Goal: Transaction & Acquisition: Purchase product/service

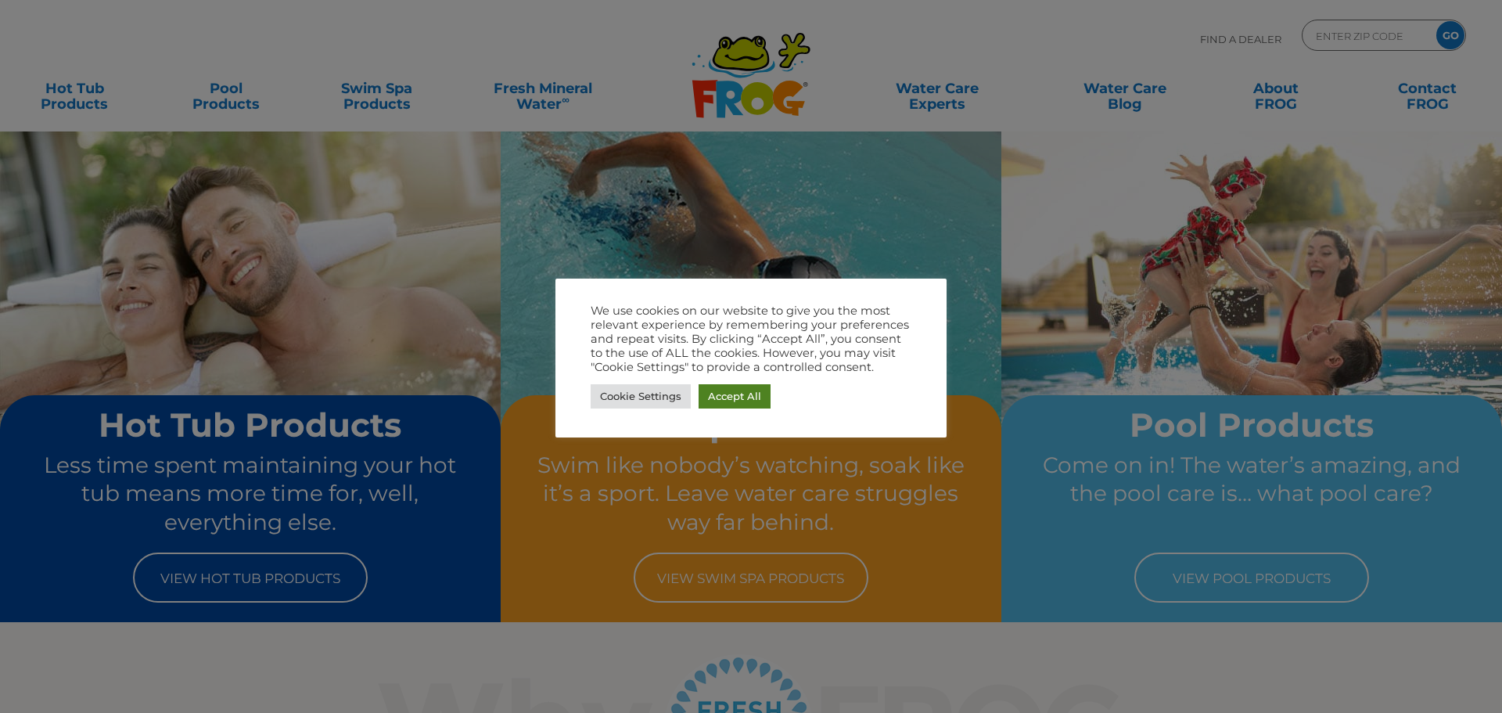
click at [747, 393] on link "Accept All" at bounding box center [735, 396] width 72 height 24
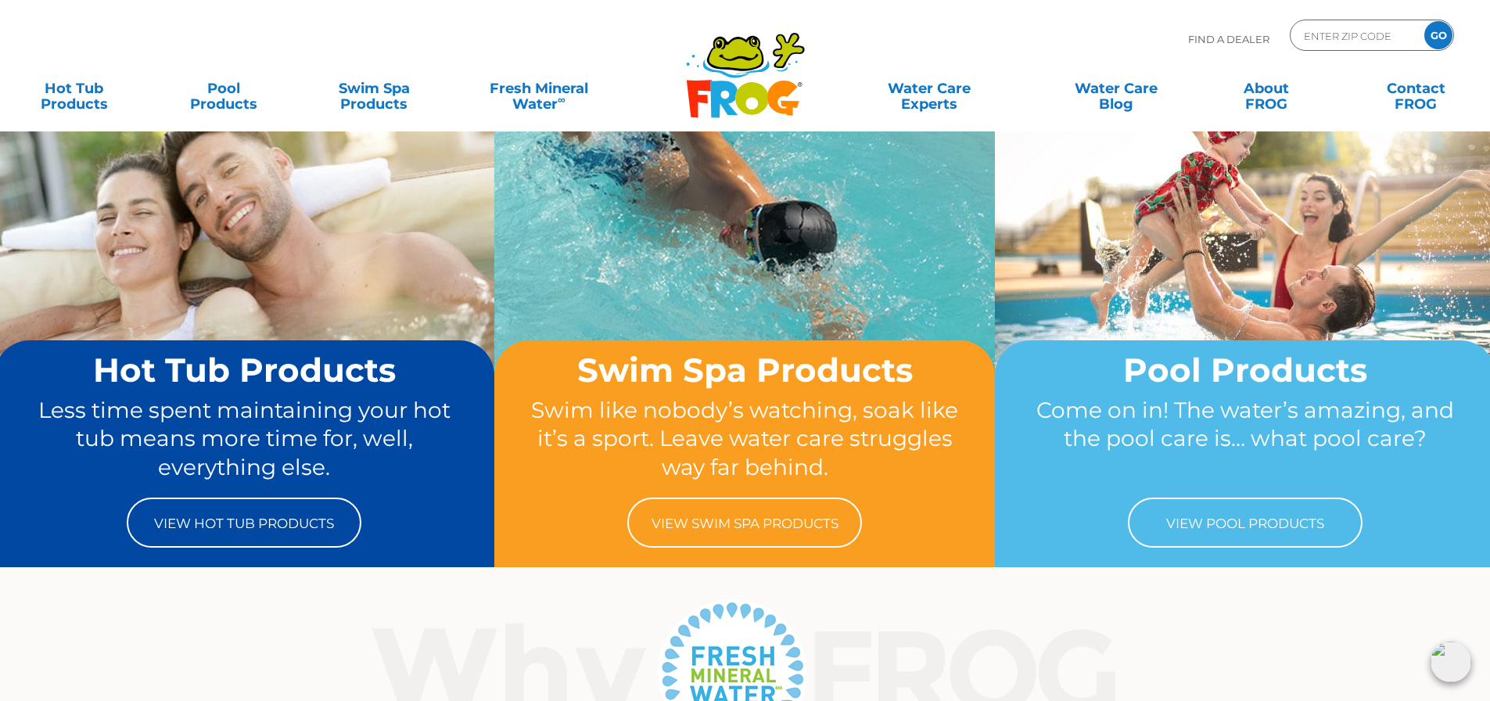
scroll to position [78, 0]
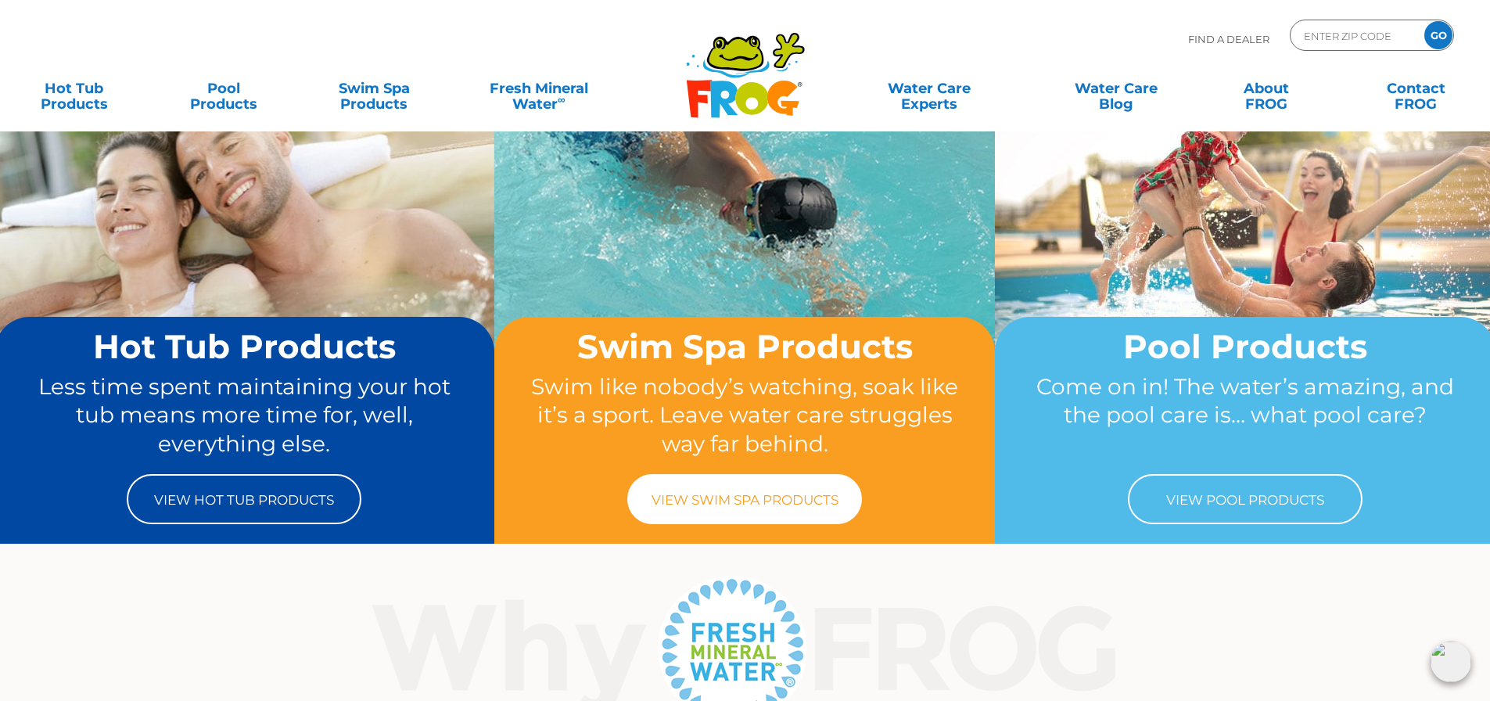
click at [734, 500] on link "View Swim Spa Products" at bounding box center [744, 499] width 235 height 50
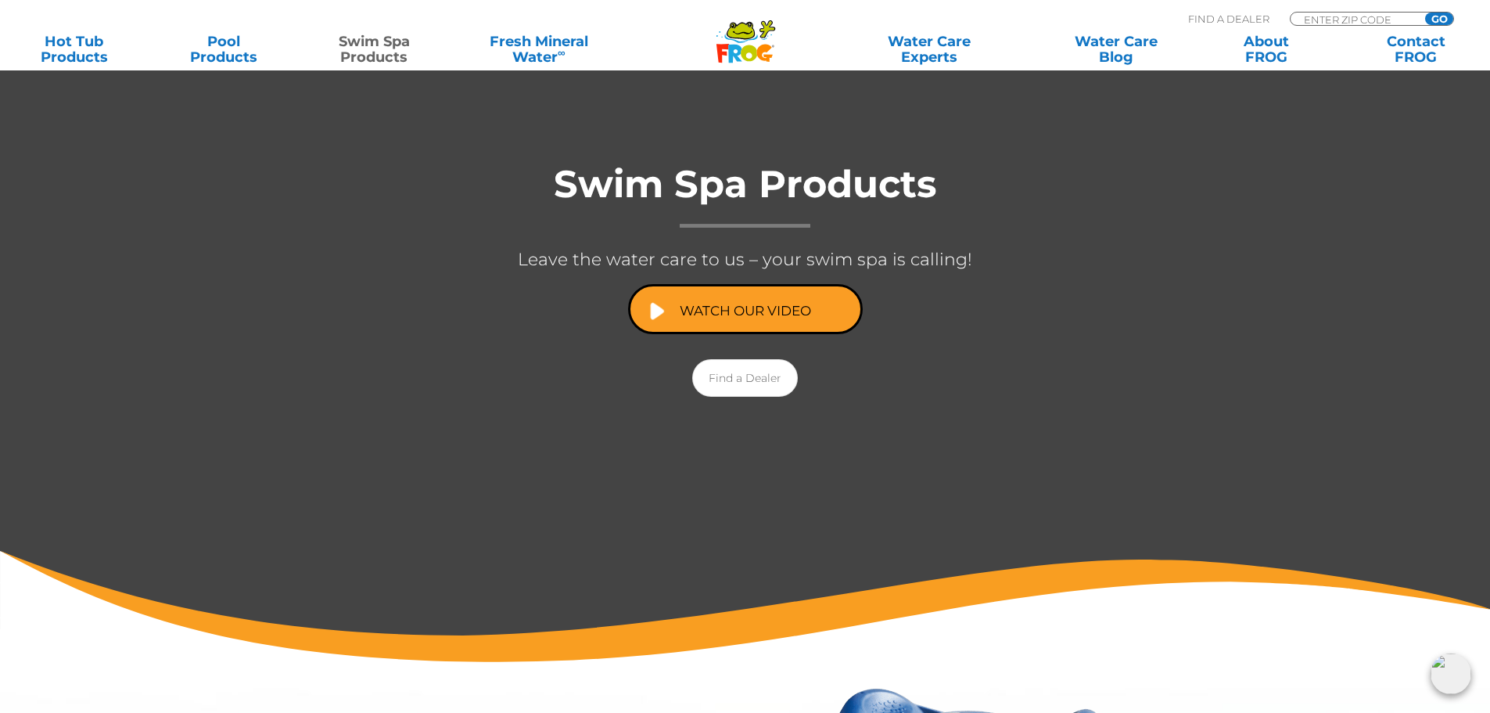
scroll to position [235, 0]
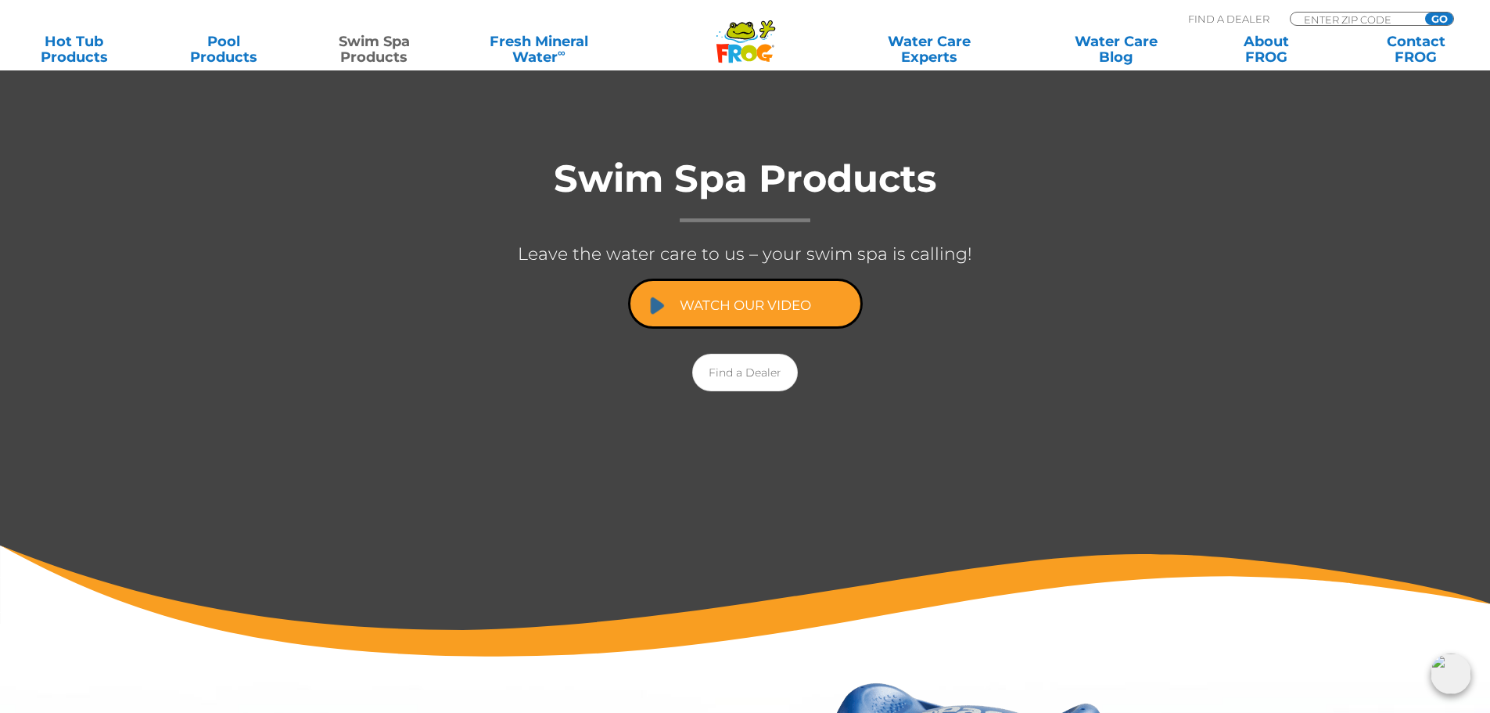
click at [671, 513] on link "Watch Our Video" at bounding box center [745, 538] width 235 height 50
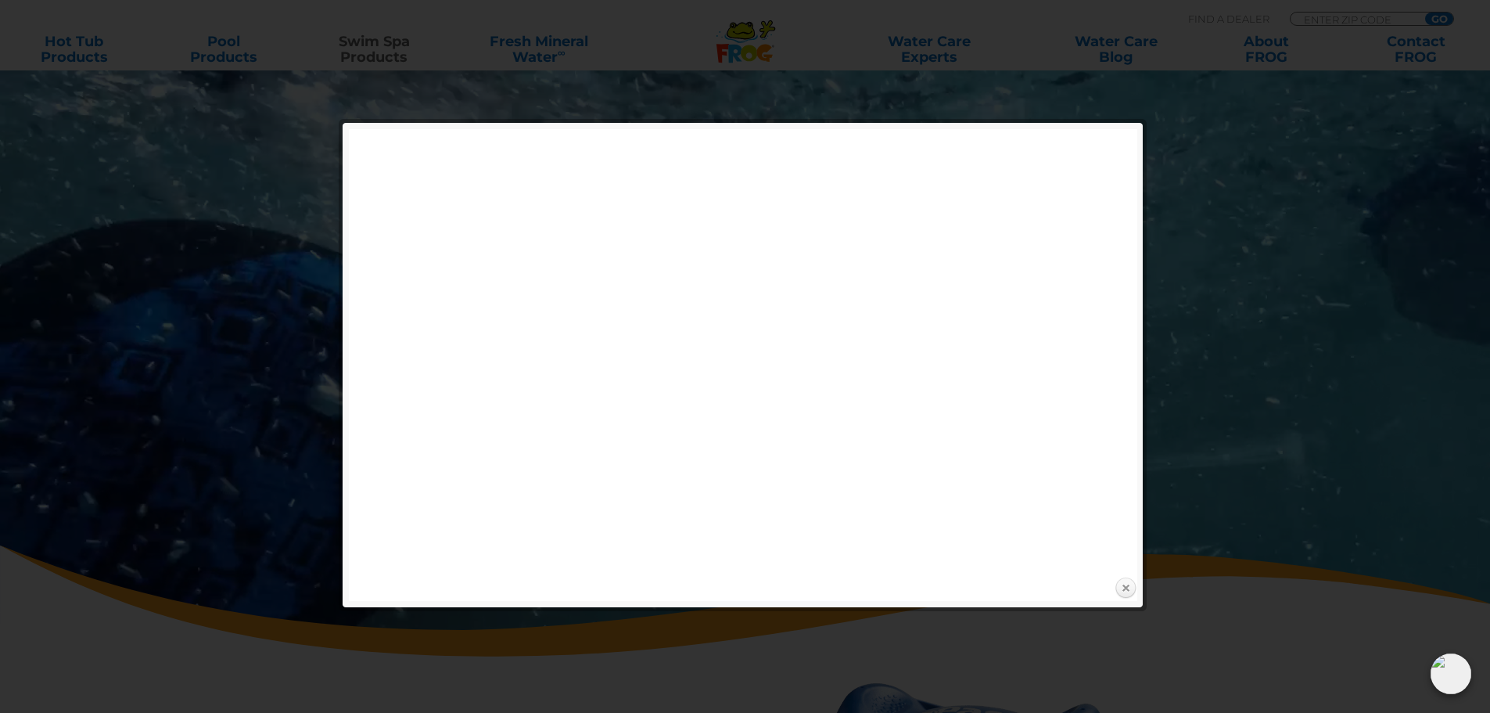
click at [1123, 595] on link "Close" at bounding box center [1125, 588] width 23 height 23
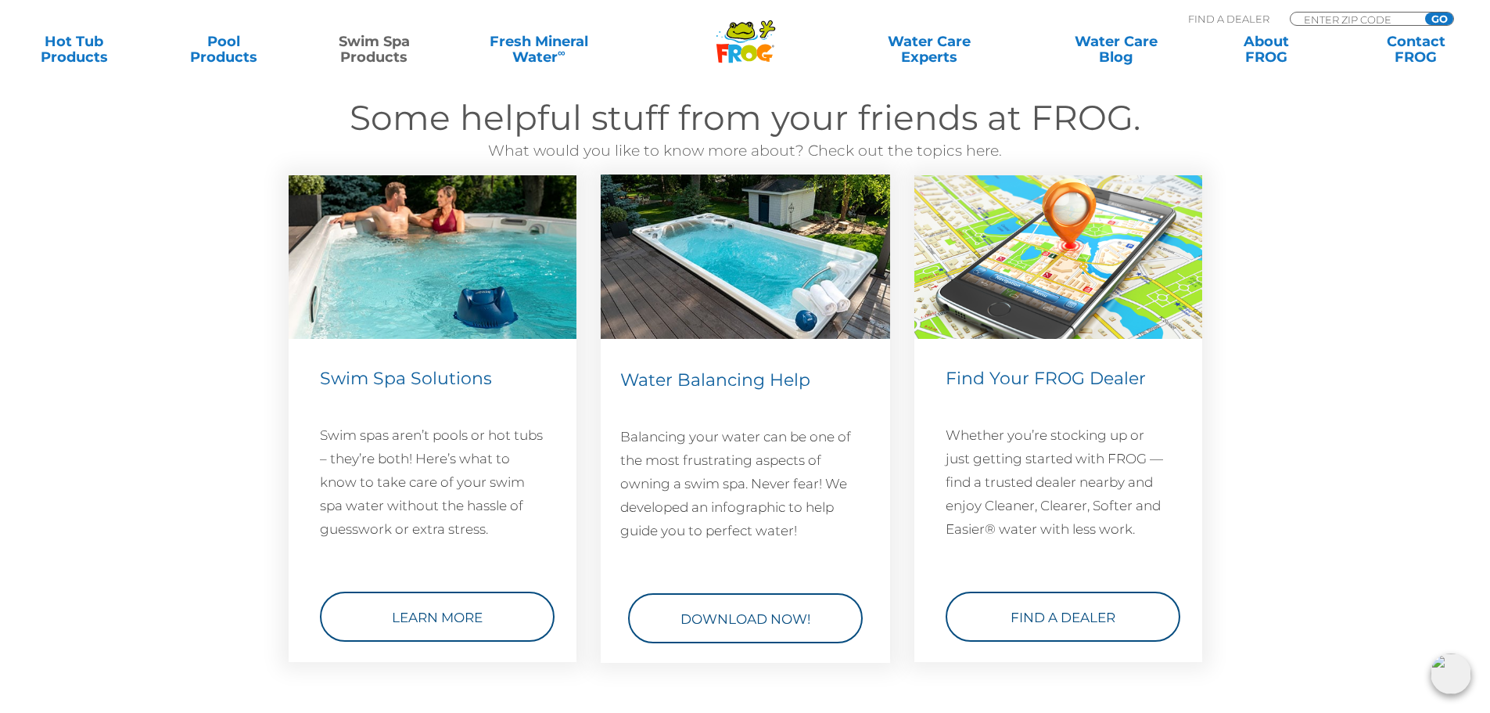
scroll to position [2112, 0]
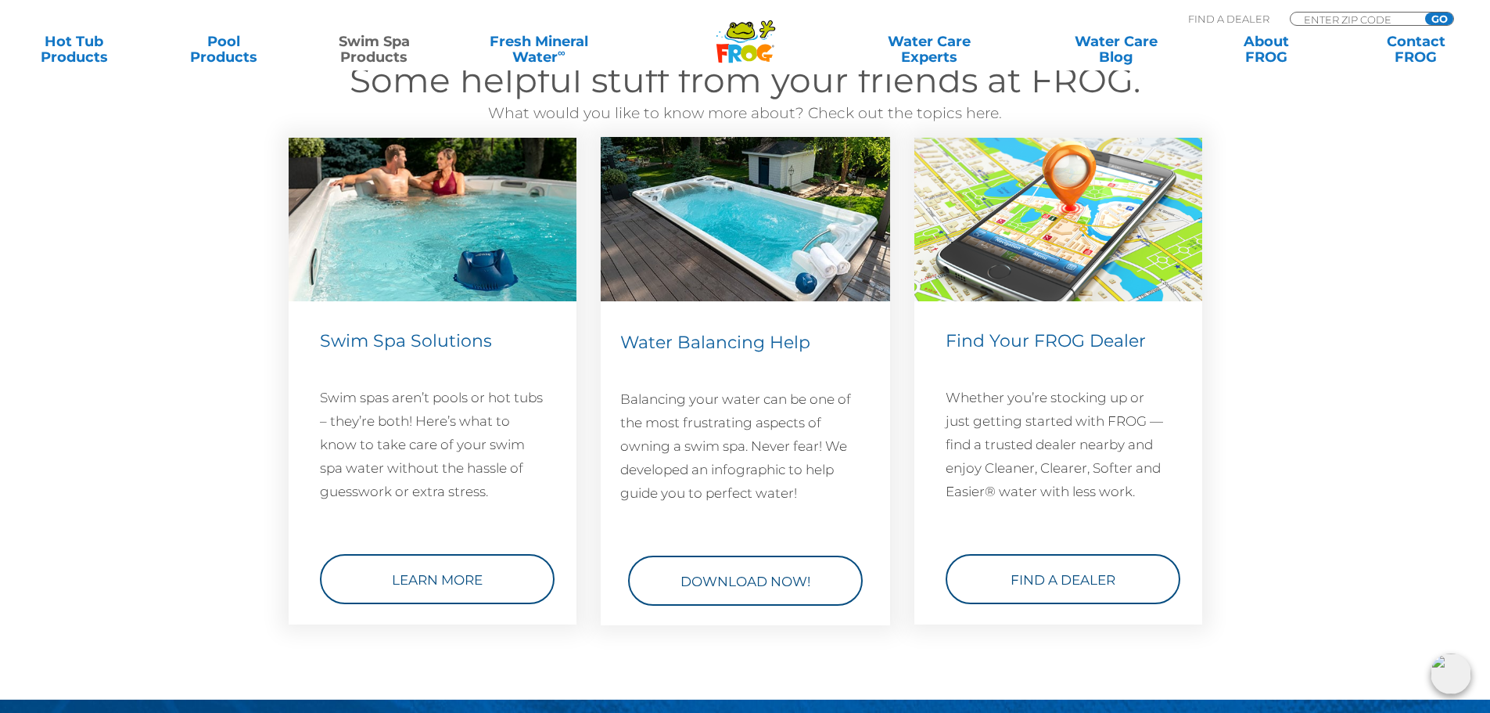
scroll to position [235, 0]
